Goal: Check status: Check status

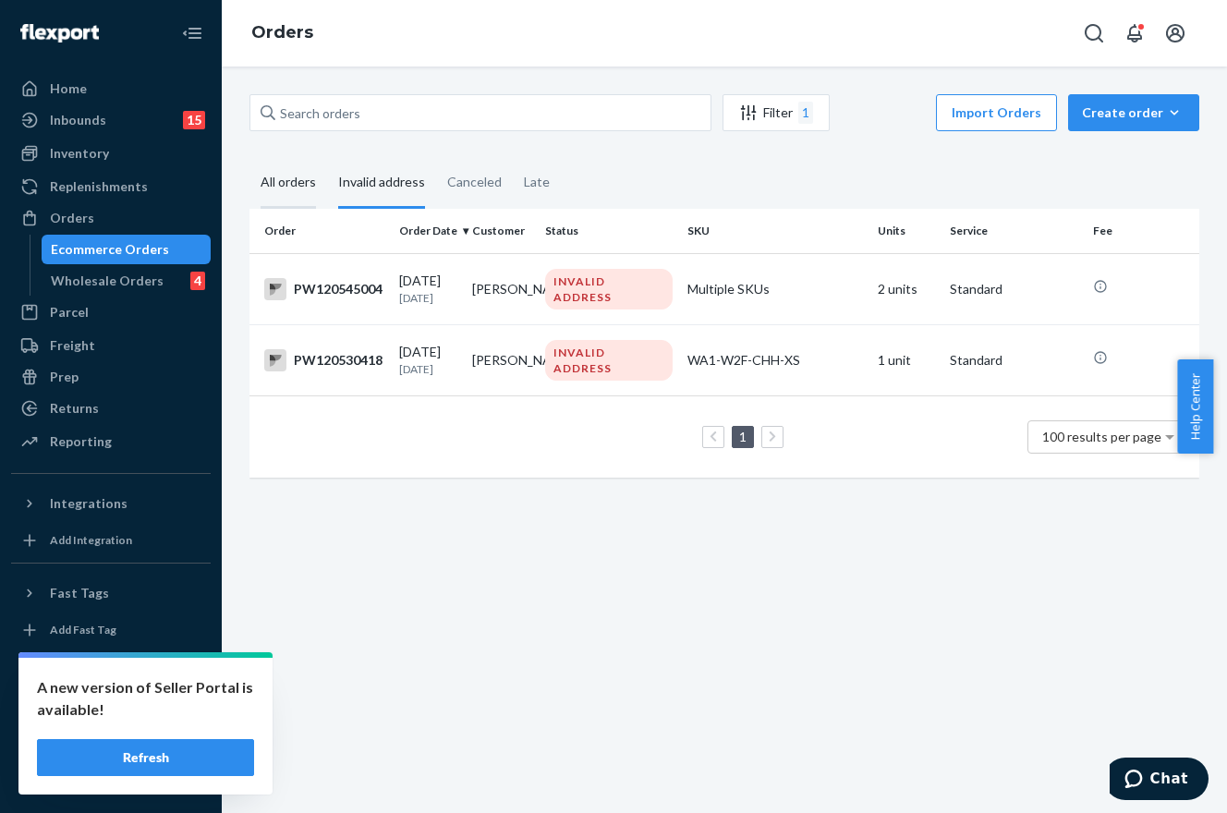
click at [298, 180] on div "All orders" at bounding box center [288, 183] width 55 height 51
click at [250, 158] on input "All orders" at bounding box center [250, 158] width 0 height 0
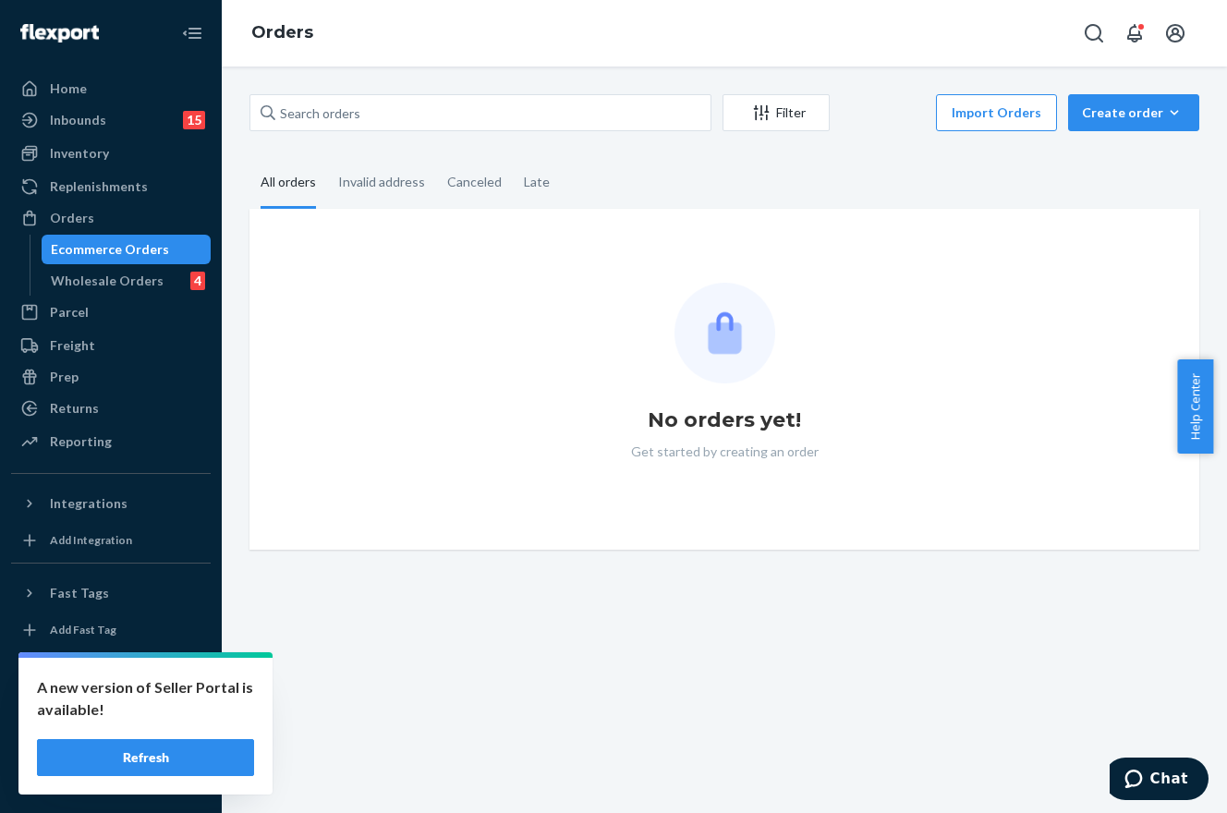
click at [217, 774] on button "Refresh" at bounding box center [145, 757] width 217 height 37
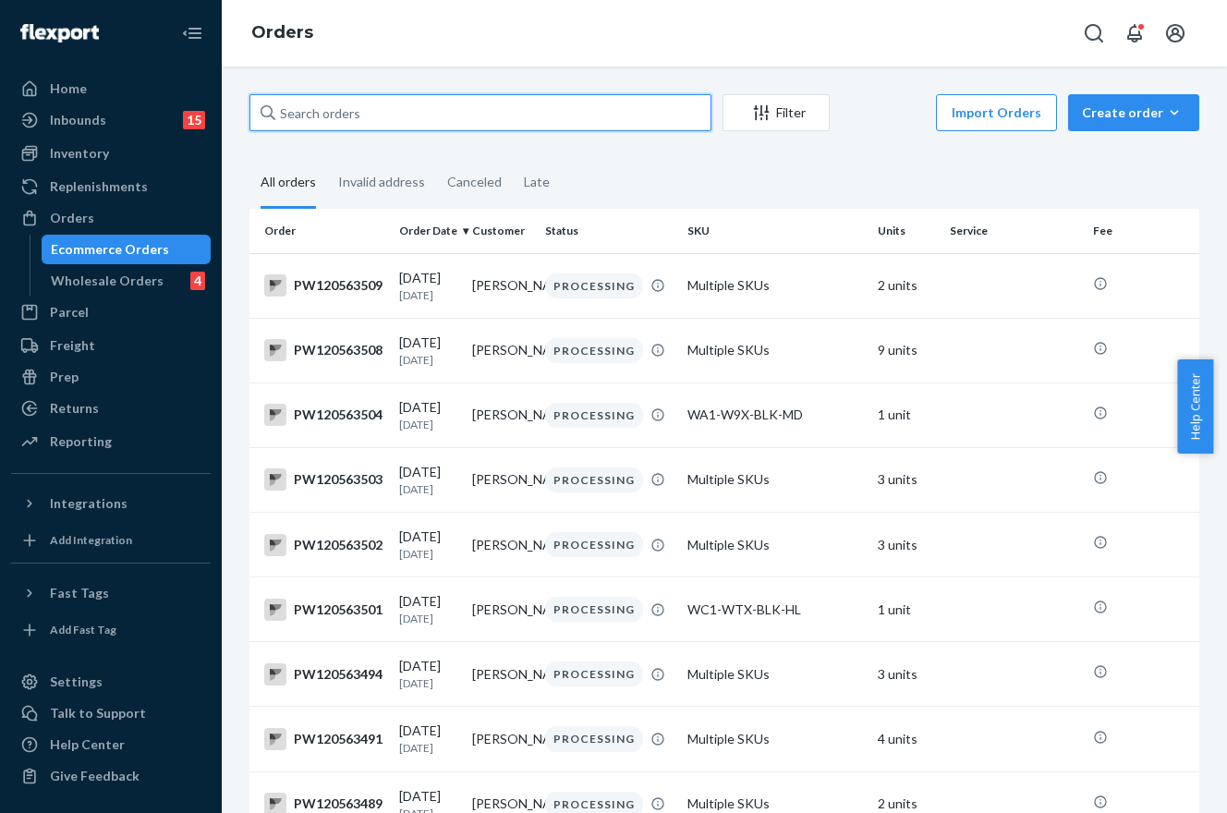
click at [360, 108] on input "text" at bounding box center [481, 112] width 462 height 37
paste input "505 Monna Ct"
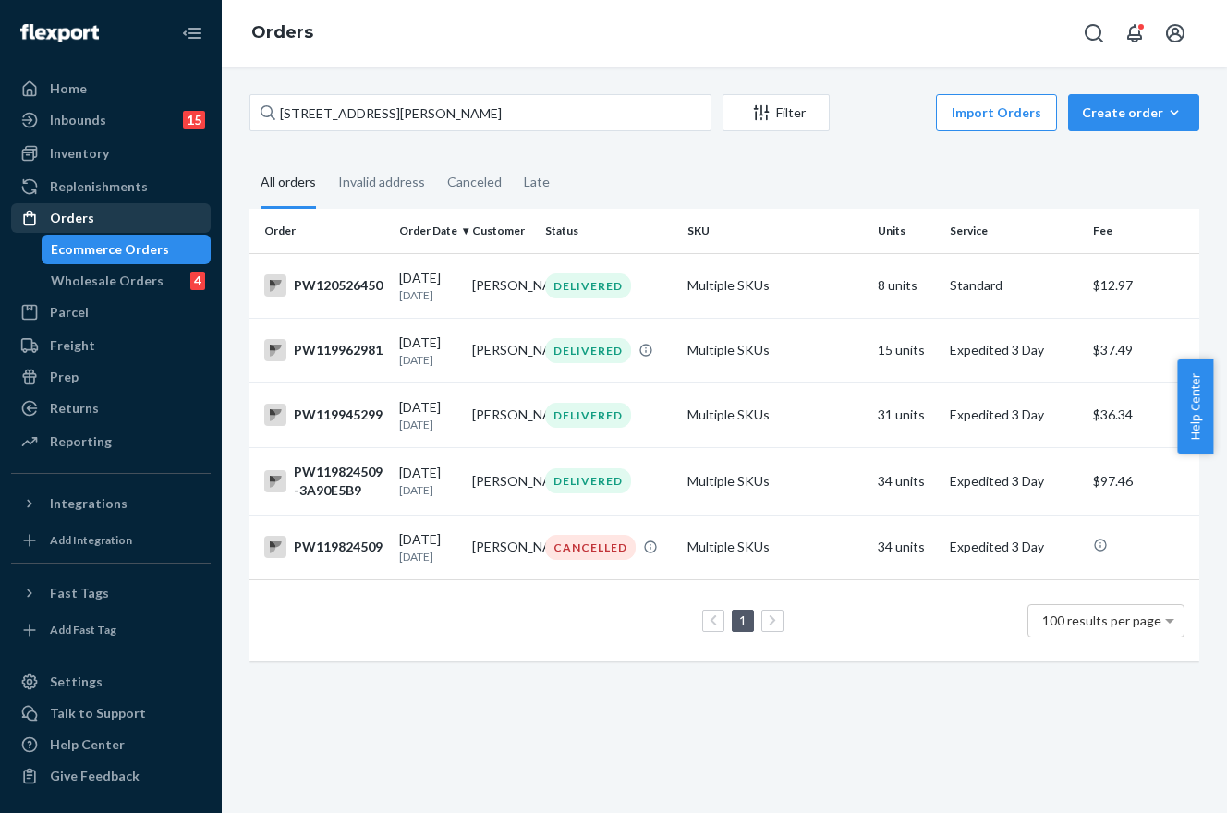
click at [58, 224] on div "Orders" at bounding box center [72, 218] width 44 height 18
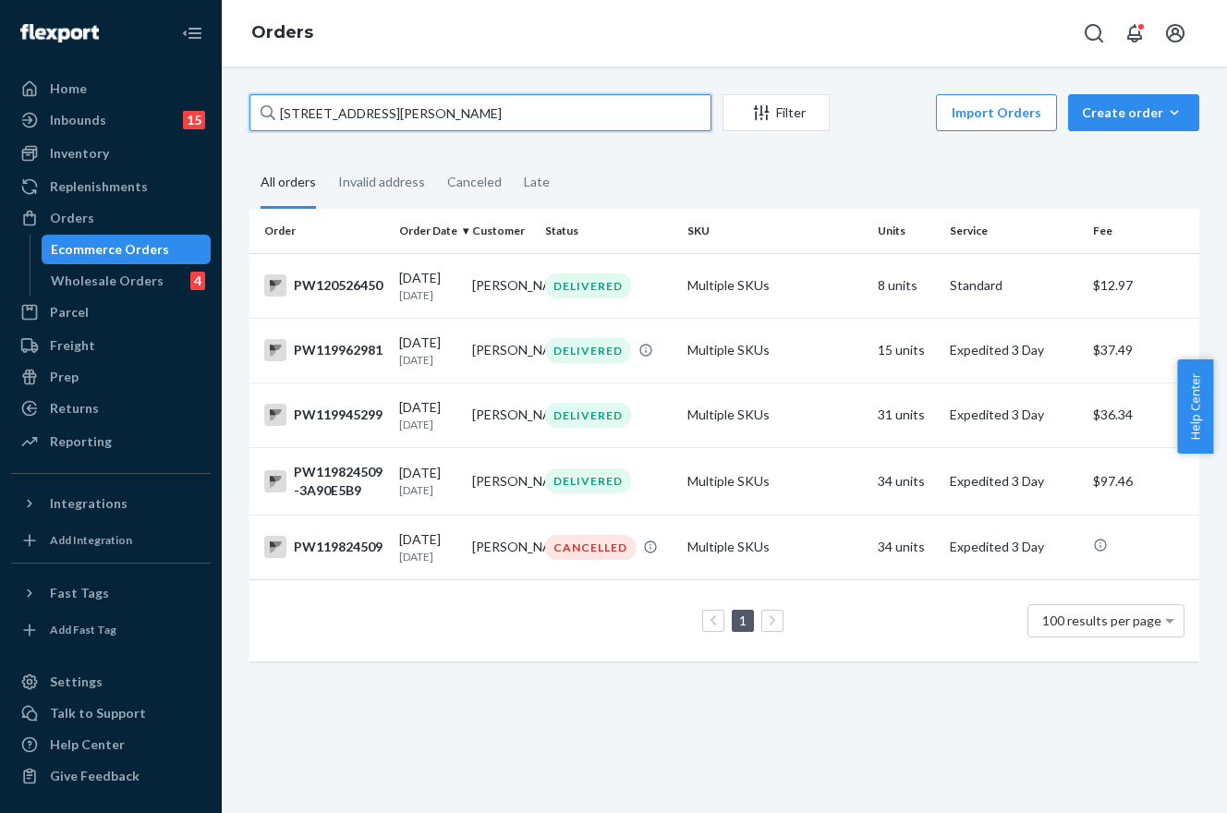
click at [398, 119] on input "505 Monna Ct" at bounding box center [481, 112] width 462 height 37
paste input "PW120527567"
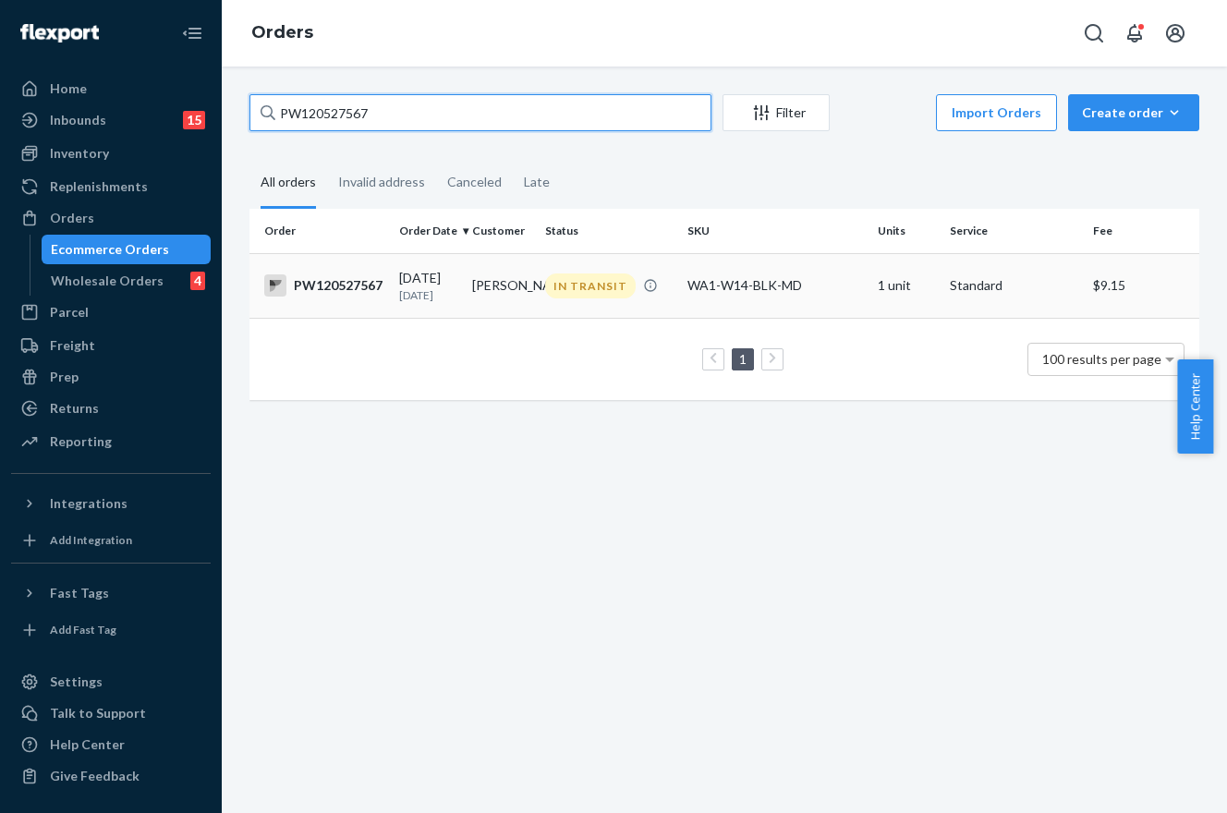
type input "PW120527567"
click at [553, 285] on div "IN TRANSIT" at bounding box center [590, 286] width 91 height 25
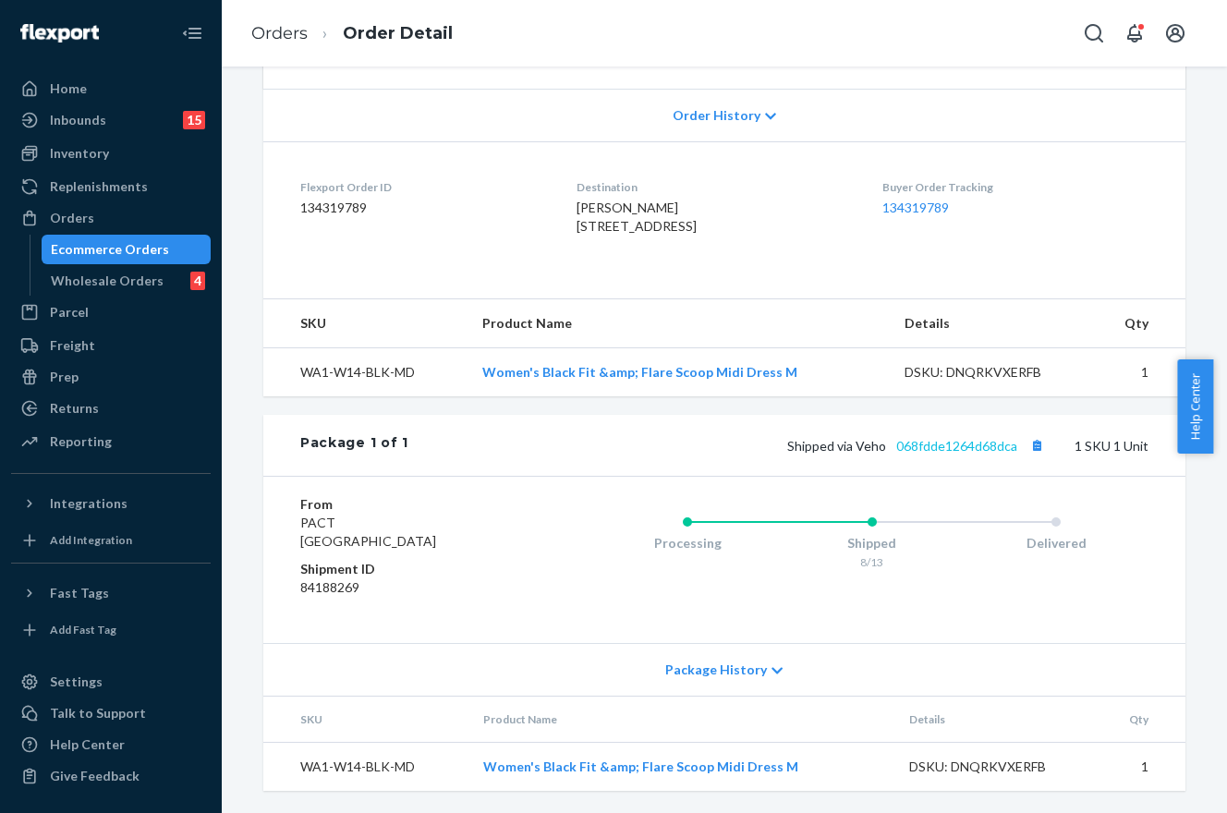
scroll to position [412, 0]
click at [944, 449] on link "068fdde1264d68dca" at bounding box center [956, 446] width 121 height 16
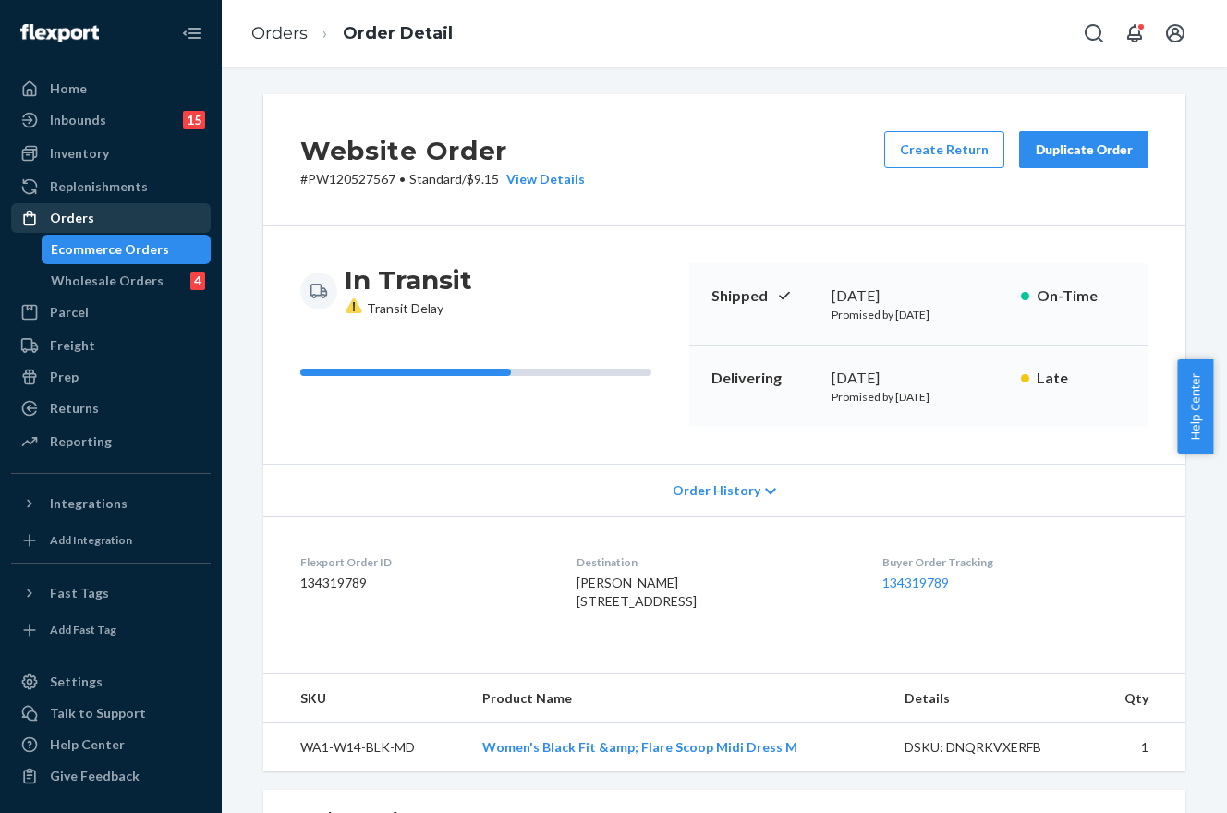
click at [57, 216] on div "Orders" at bounding box center [72, 218] width 44 height 18
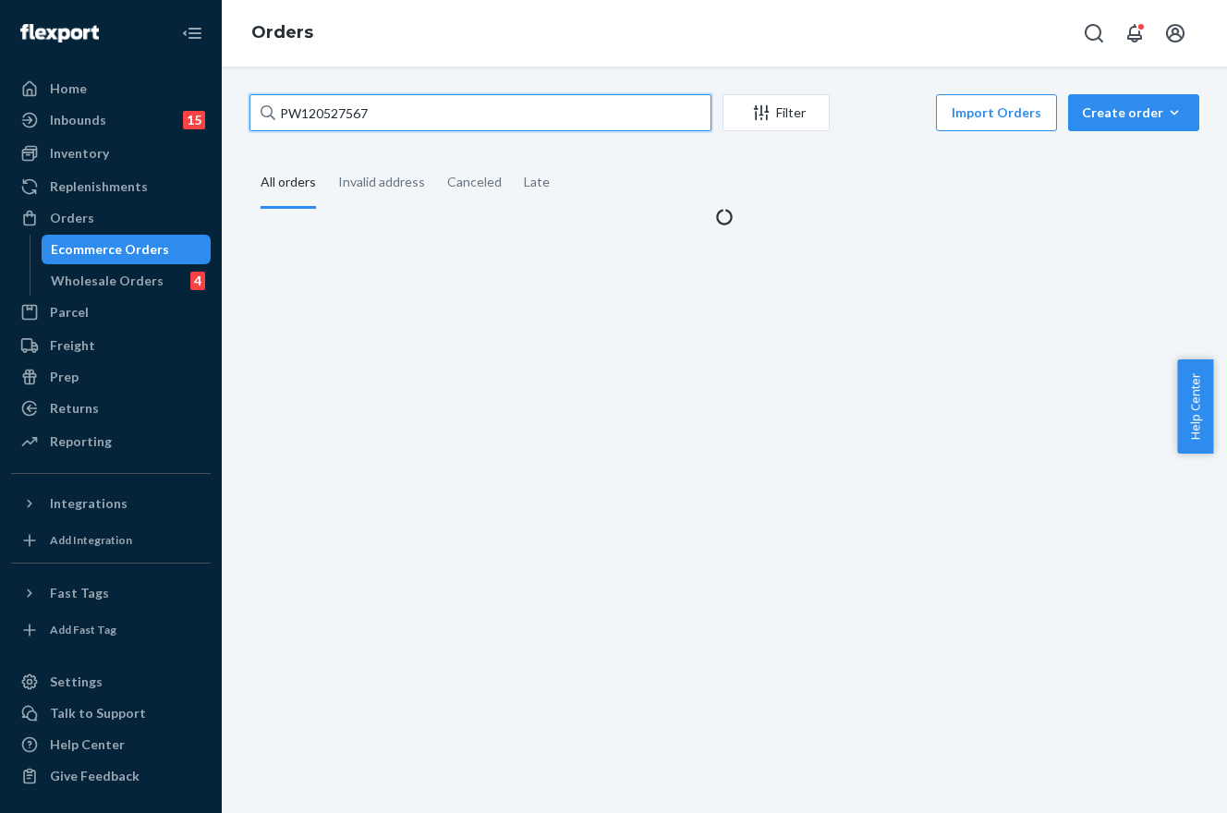
click at [427, 119] on input "PW120527567" at bounding box center [481, 112] width 462 height 37
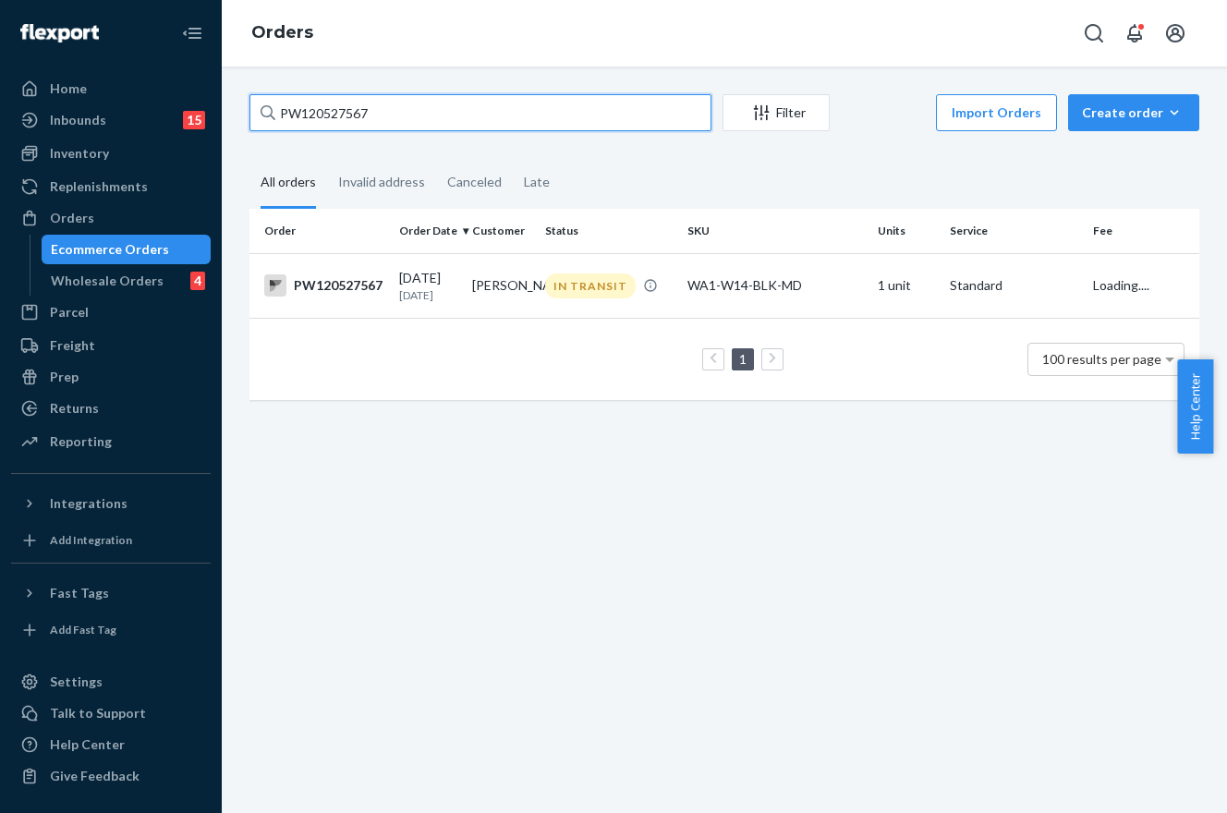
paste input "41993"
type input "PW120541993"
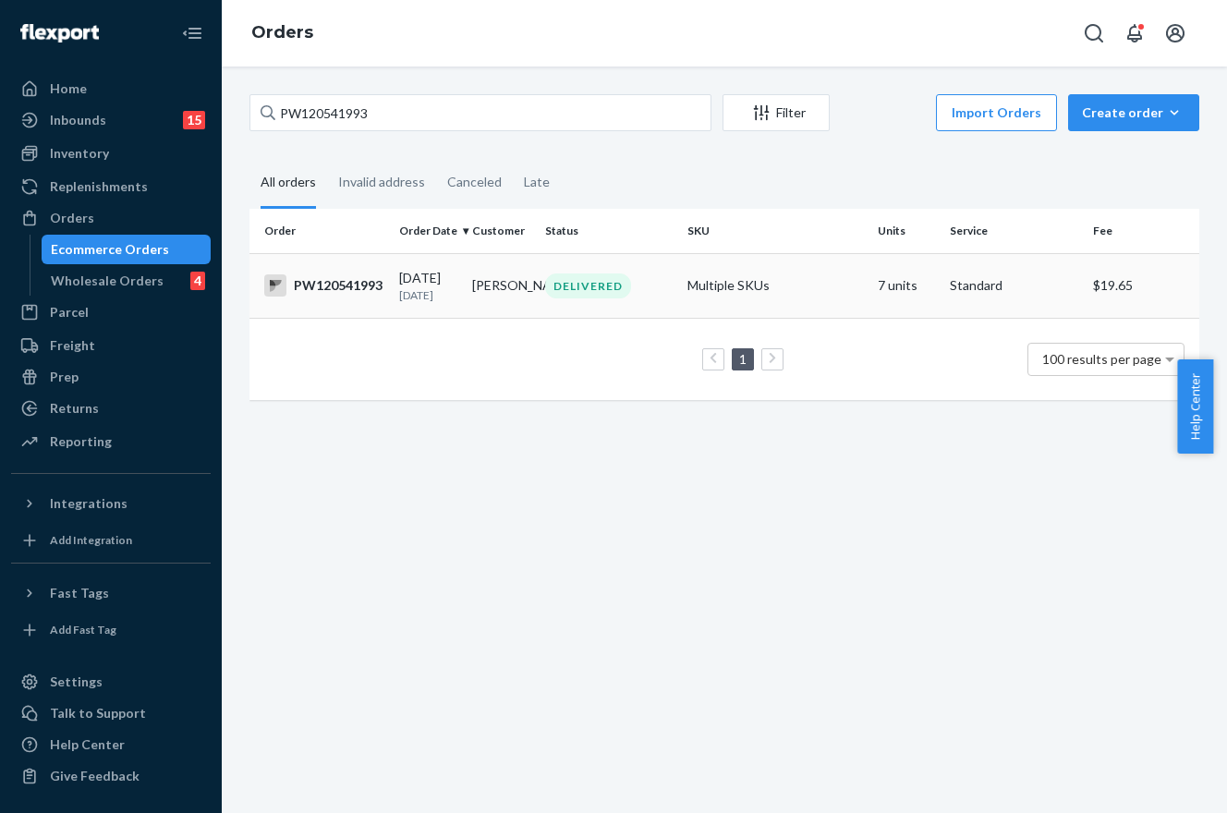
click at [549, 283] on div "DELIVERED" at bounding box center [588, 286] width 86 height 25
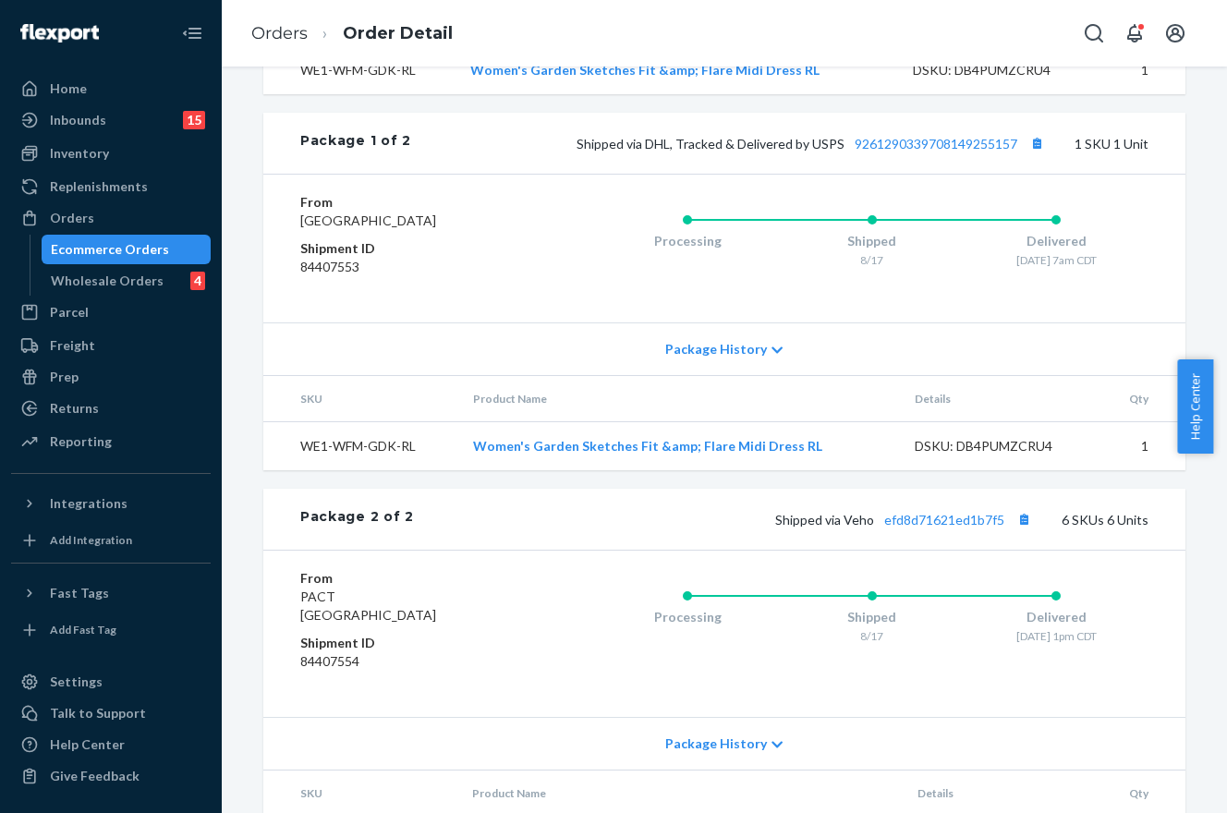
scroll to position [1058, 0]
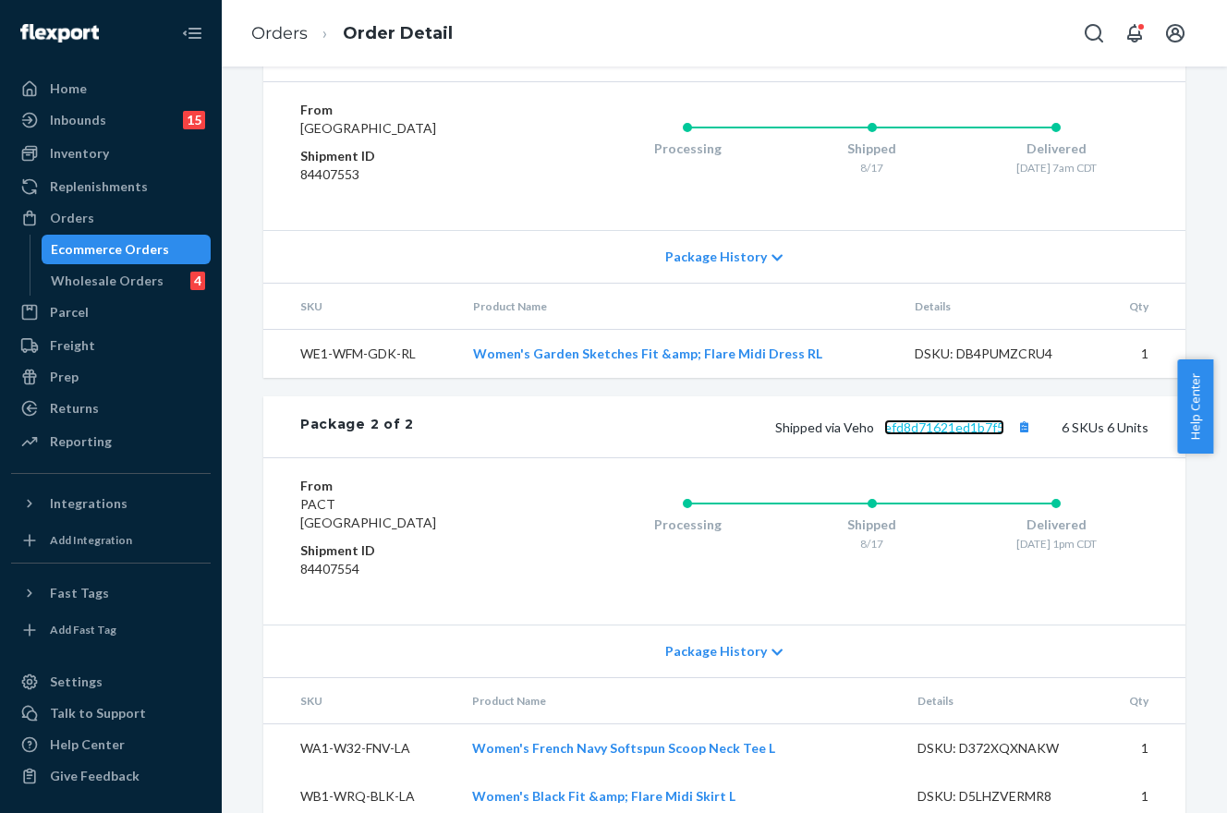
click at [922, 435] on link "efd8d71621ed1b7f5" at bounding box center [944, 428] width 120 height 16
